Goal: Task Accomplishment & Management: Manage account settings

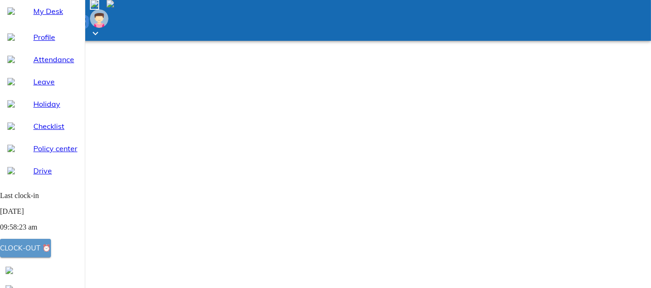
click at [51, 249] on div "Clock-out ⏰" at bounding box center [25, 248] width 51 height 12
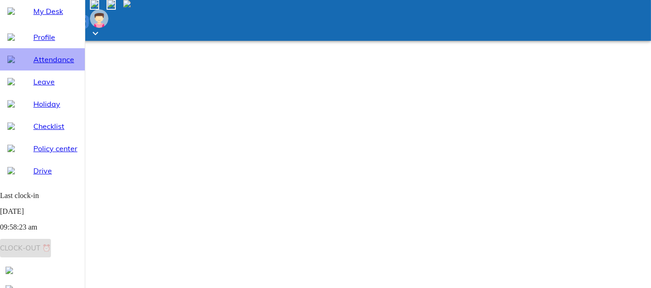
click at [47, 65] on span "Attendance" at bounding box center [55, 59] width 44 height 11
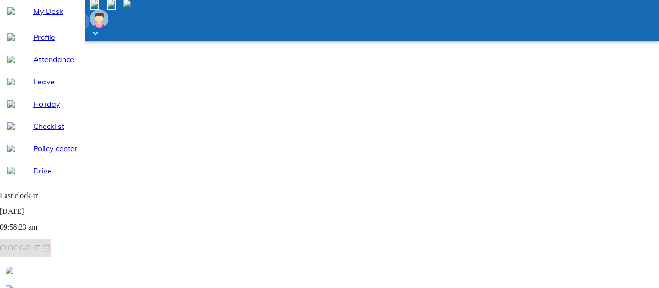
click at [41, 17] on span "My Desk" at bounding box center [55, 11] width 44 height 11
click at [70, 249] on span "Last clock-in [DATE] 09:58:23 am Clock-out ⏰" at bounding box center [42, 221] width 85 height 60
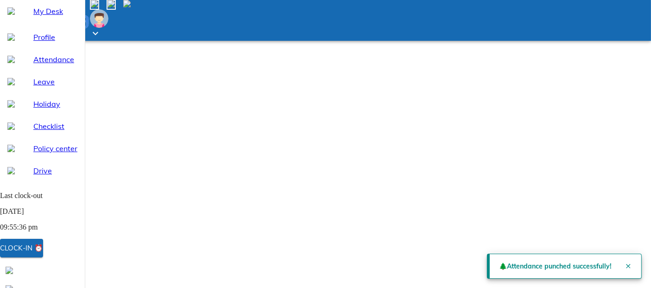
click at [47, 65] on span "Attendance" at bounding box center [55, 59] width 44 height 11
click at [632, 262] on icon "Close" at bounding box center [635, 265] width 7 height 7
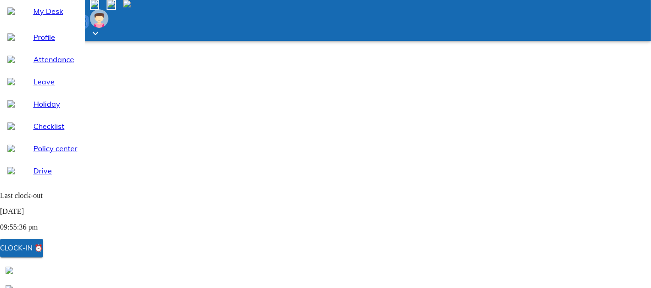
select select "8"
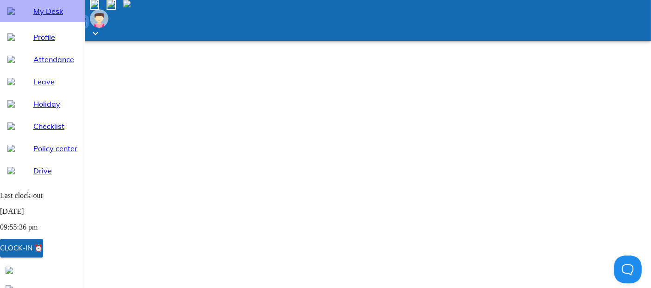
click at [38, 17] on span "My Desk" at bounding box center [55, 11] width 44 height 11
